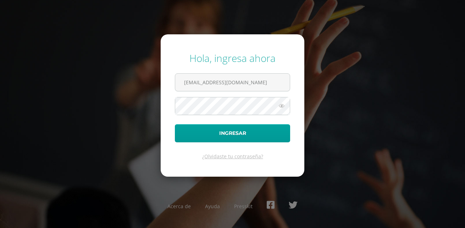
drag, startPoint x: 263, startPoint y: 79, endPoint x: 146, endPoint y: 72, distance: 117.6
click at [146, 72] on div "Hola, ingresa ahora micorreothannia@hotmail.com Ingresar ¿Olvidaste tu contrase…" at bounding box center [232, 114] width 457 height 137
type input "T"
type input "r"
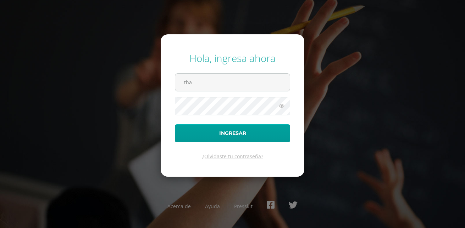
type input "tha"
click at [175, 124] on button "Ingresar" at bounding box center [232, 133] width 115 height 18
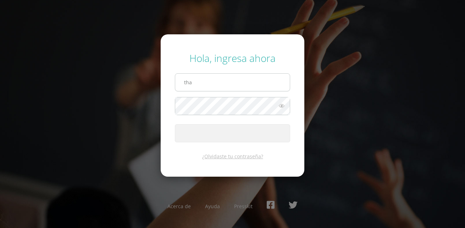
click at [259, 78] on input "tha" at bounding box center [232, 82] width 115 height 17
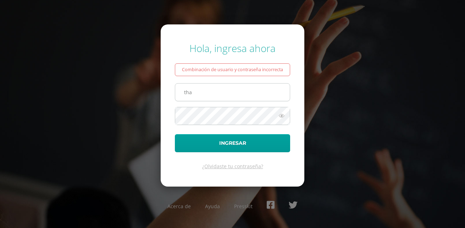
click at [221, 94] on input "tha" at bounding box center [232, 92] width 115 height 17
type input "micorreothannia@hotmail.com"
drag, startPoint x: 260, startPoint y: 90, endPoint x: 158, endPoint y: 86, distance: 102.2
click at [158, 86] on div "Hola, ingresa ahora Combinación de usuario y contraseña incorrecta micorreothan…" at bounding box center [232, 114] width 457 height 157
type input "thanniaesi@gmail.com"
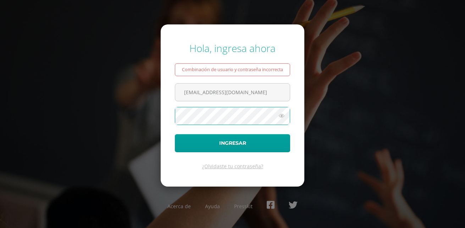
click at [163, 119] on form "Hola, ingresa ahora Combinación de usuario y contraseña incorrecta thanniaesi@g…" at bounding box center [233, 105] width 144 height 162
click at [175, 134] on button "Ingresar" at bounding box center [232, 143] width 115 height 18
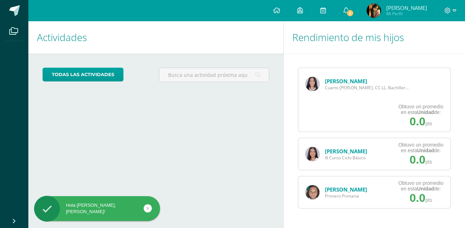
click at [336, 83] on link "[PERSON_NAME]" at bounding box center [346, 81] width 42 height 7
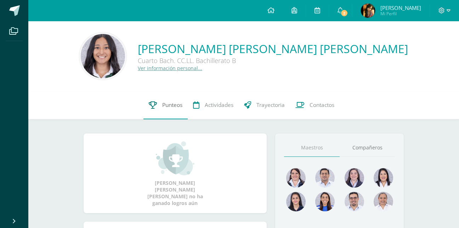
click at [160, 106] on link "Punteos" at bounding box center [166, 105] width 44 height 28
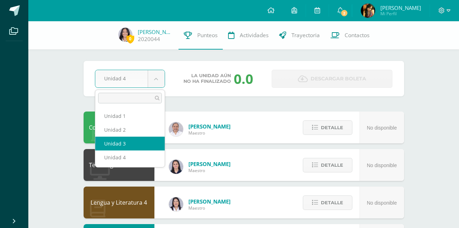
select select "Unidad 3"
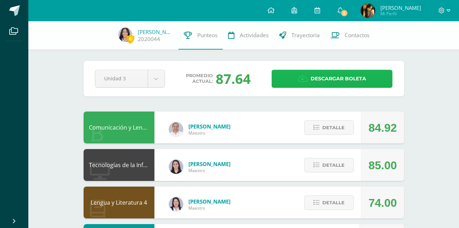
click at [349, 80] on span "Descargar boleta" at bounding box center [339, 78] width 56 height 17
